Goal: Check status: Check status

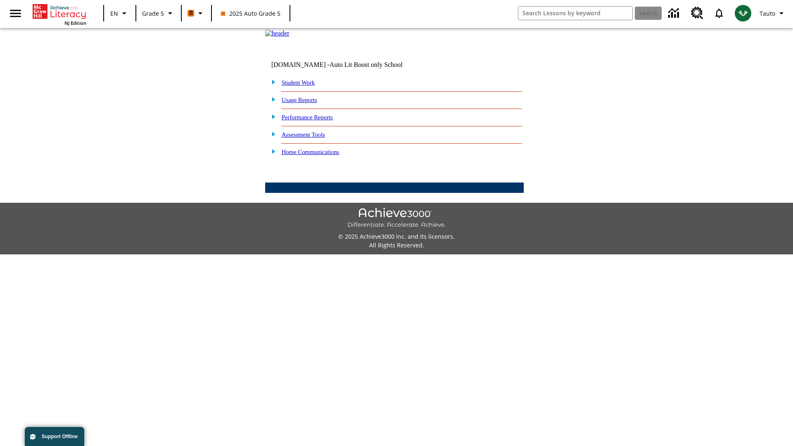
click at [303, 86] on link "Student Work" at bounding box center [298, 82] width 33 height 7
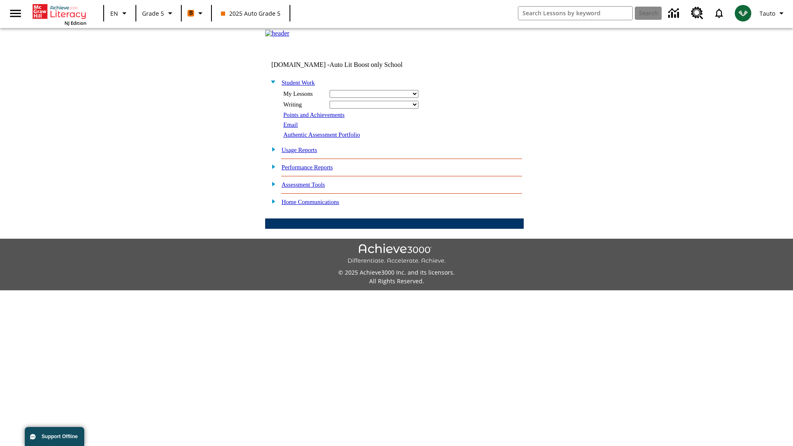
select select "/options/reports/?report_id=12&atype=1&section=2"
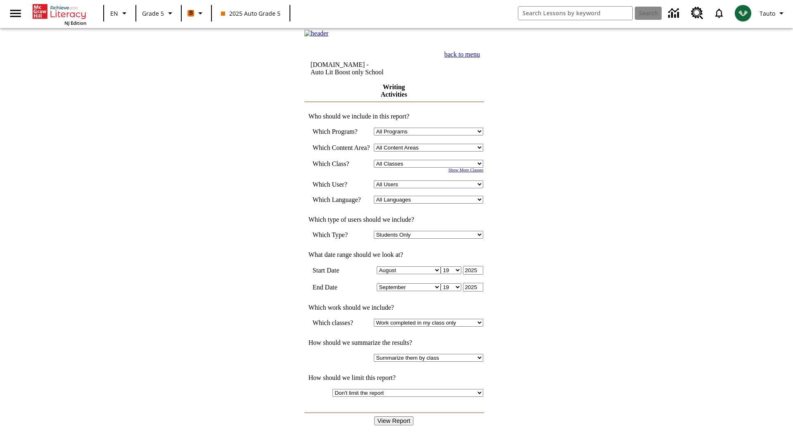
click at [431, 168] on select "Select a Class: All Classes 2025 Auto Grade 5 OL 2025 Auto Grade 6" at bounding box center [428, 164] width 109 height 8
select select "11133131"
click at [431, 188] on select "All Users Cat, Sautoen Cat, Sautoes Cat, Sautoss Donotlogin, Sautoen Twoschools…" at bounding box center [428, 184] width 109 height 8
select select "21437107"
click at [395, 416] on input "View Report" at bounding box center [394, 420] width 40 height 9
